Goal: Task Accomplishment & Management: Manage account settings

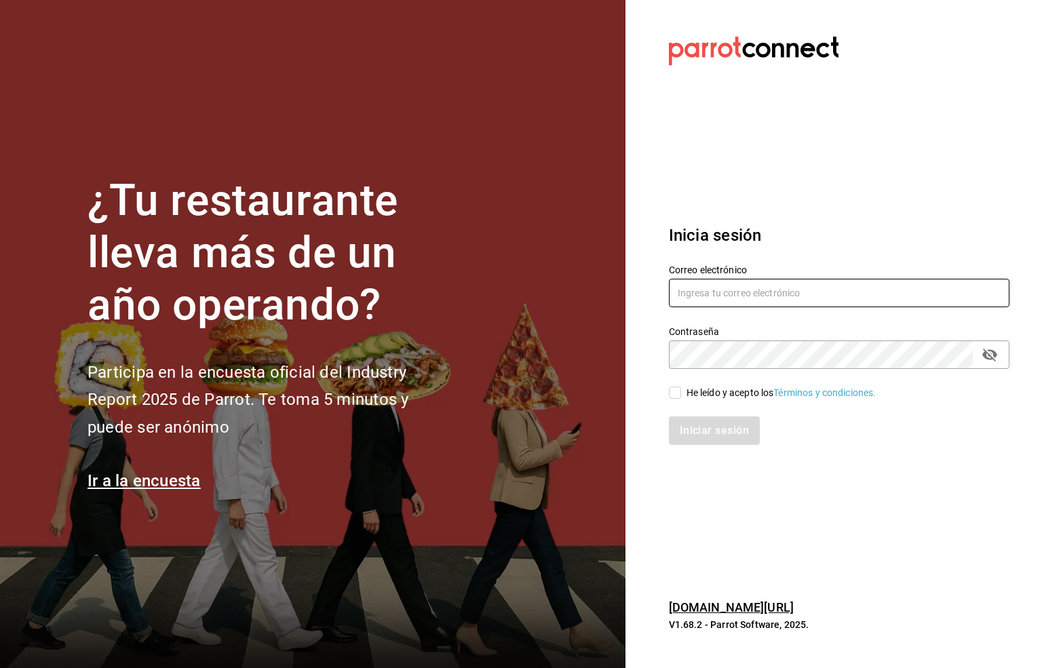
click at [697, 292] on input "text" at bounding box center [839, 293] width 340 height 28
type input "[EMAIL_ADDRESS][DOMAIN_NAME]"
click at [671, 397] on input "He leído y acepto los Términos y condiciones." at bounding box center [675, 393] width 12 height 12
checkbox input "true"
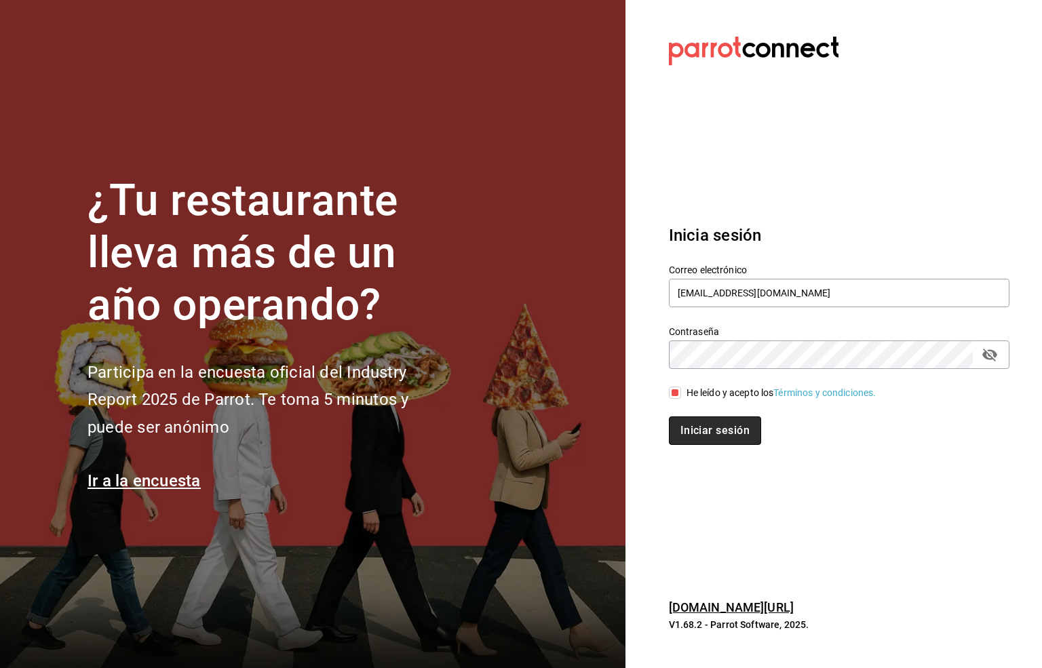
click at [709, 444] on button "Iniciar sesión" at bounding box center [715, 430] width 92 height 28
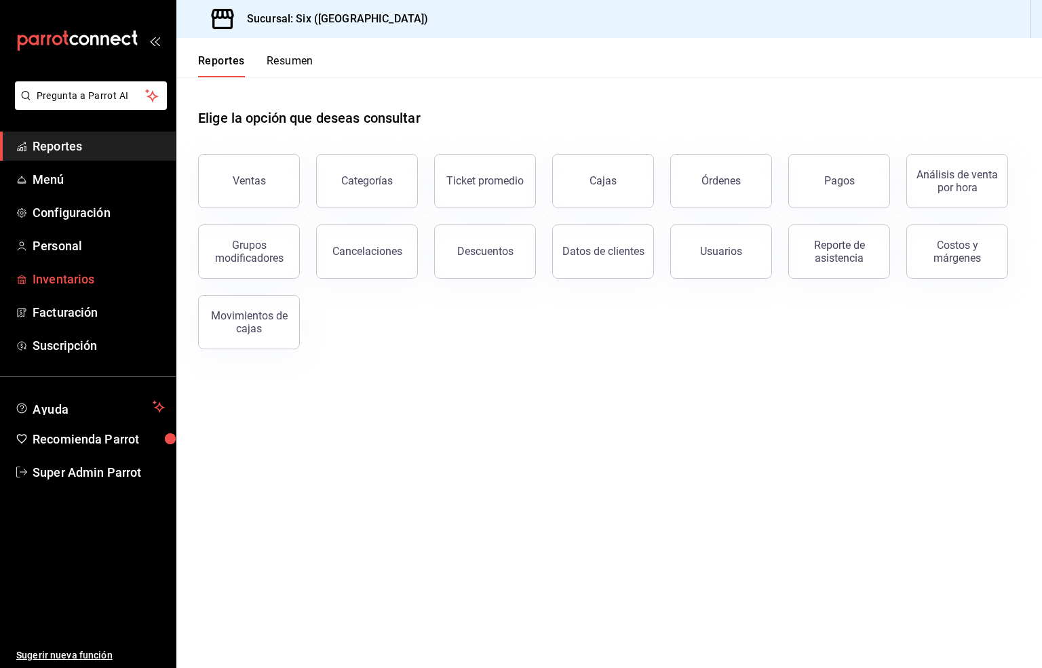
click at [68, 270] on span "Inventarios" at bounding box center [99, 279] width 132 height 18
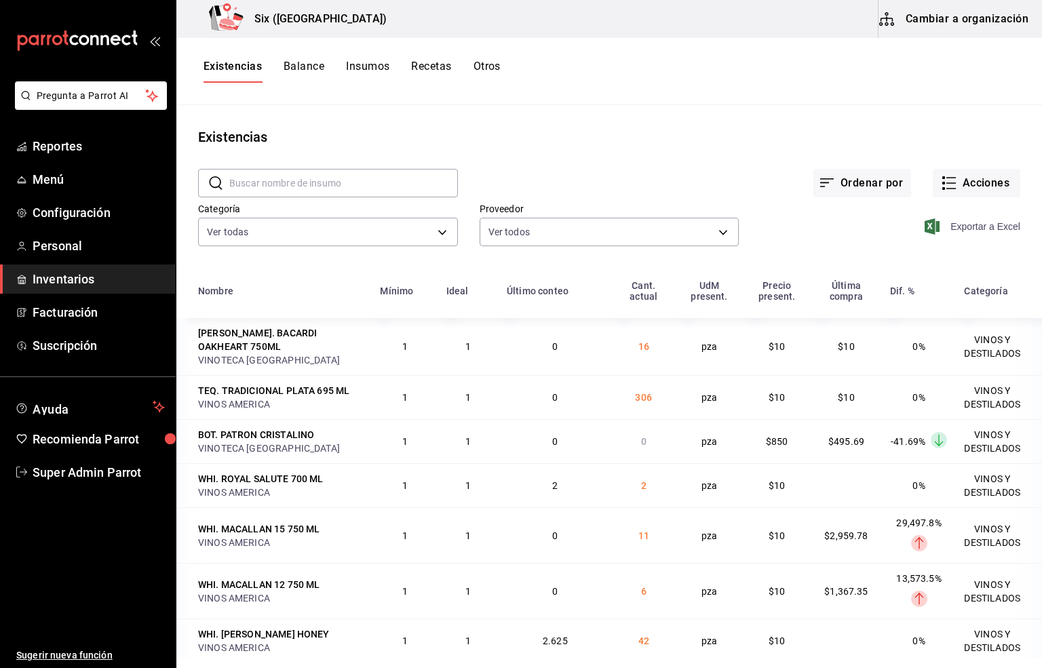
click at [957, 224] on span "Exportar a Excel" at bounding box center [973, 226] width 93 height 16
click at [251, 187] on input "text" at bounding box center [343, 183] width 229 height 27
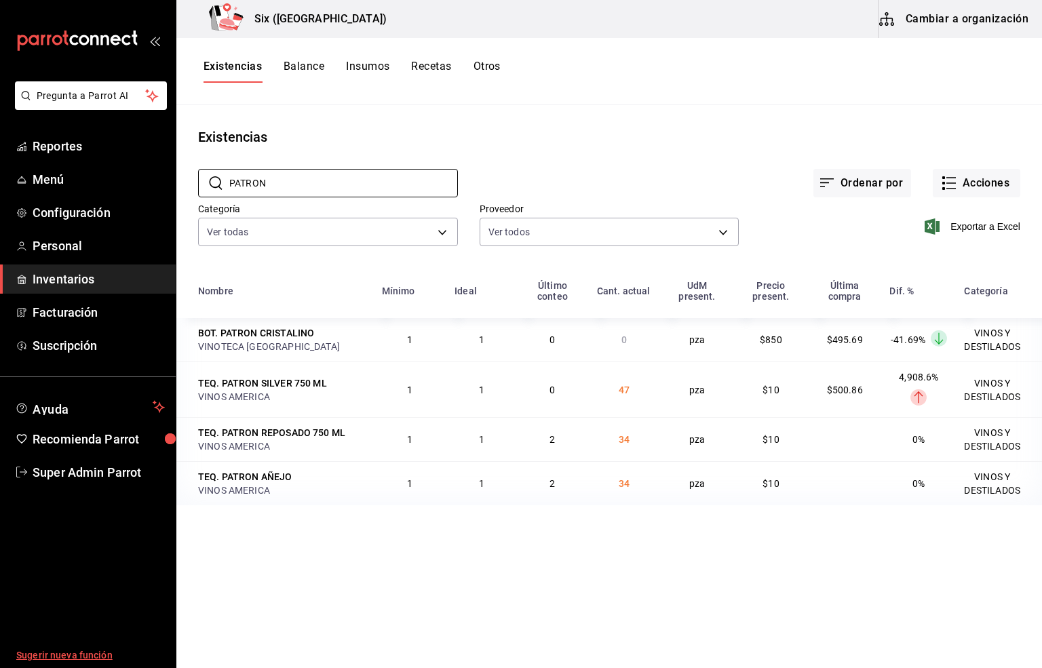
type input "PATRON"
click at [617, 135] on div "Existencias" at bounding box center [608, 137] width 865 height 20
drag, startPoint x: 292, startPoint y: 176, endPoint x: 163, endPoint y: 197, distance: 130.0
click at [163, 197] on div "Pregunta a Parrot AI Reportes Menú Configuración Personal Inventarios Facturaci…" at bounding box center [521, 329] width 1042 height 659
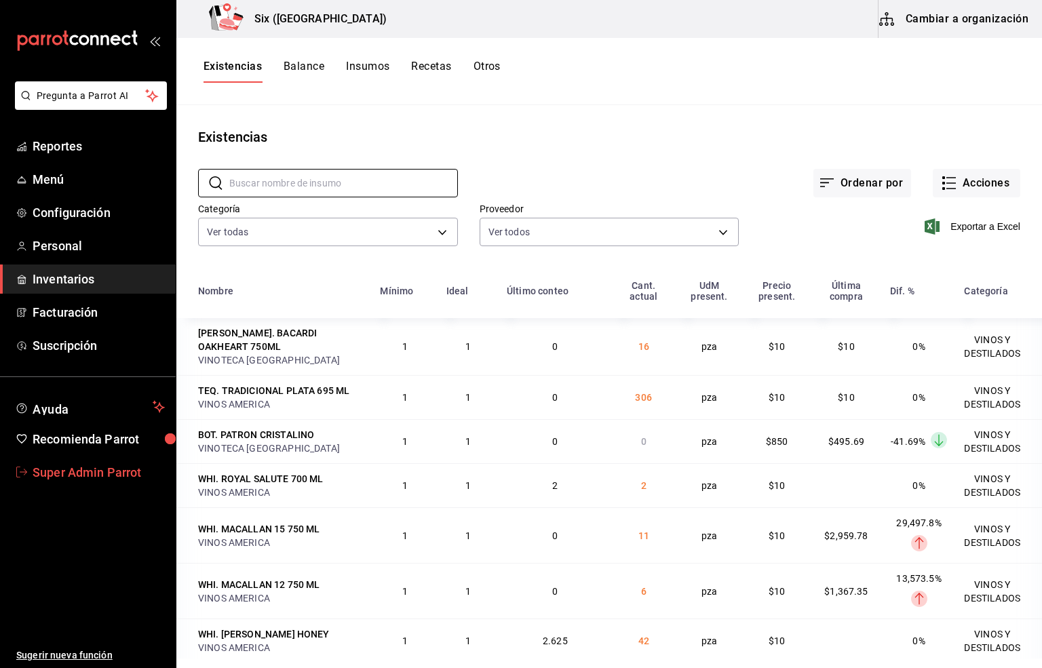
click at [111, 468] on span "Super Admin Parrot" at bounding box center [99, 472] width 132 height 18
